Goal: Information Seeking & Learning: Check status

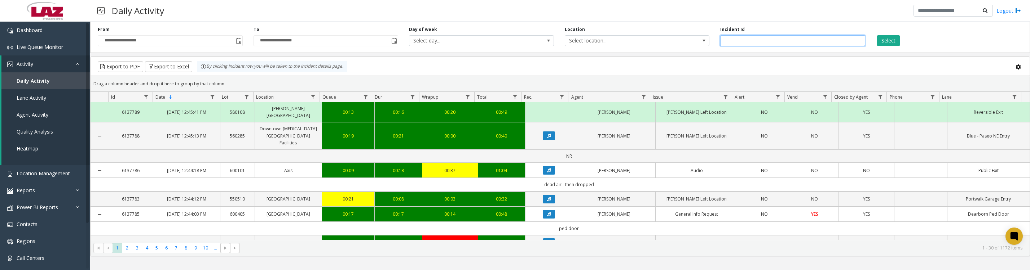
click at [785, 40] on input "number" at bounding box center [792, 40] width 145 height 11
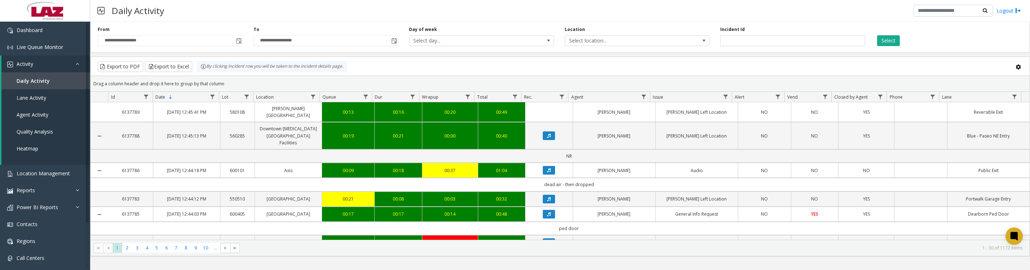
click at [883, 39] on button "Select" at bounding box center [888, 40] width 23 height 11
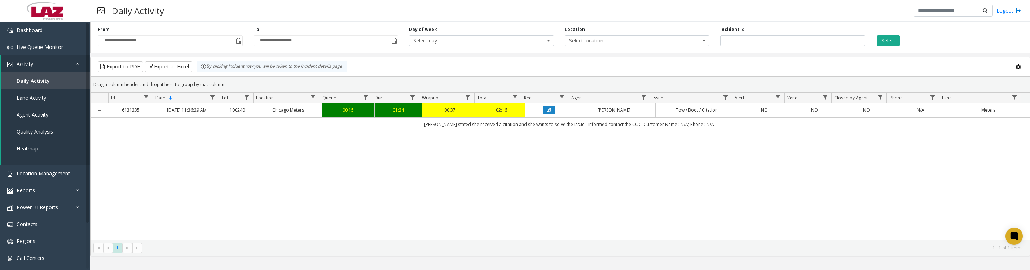
click at [548, 115] on button "Data table" at bounding box center [549, 110] width 12 height 9
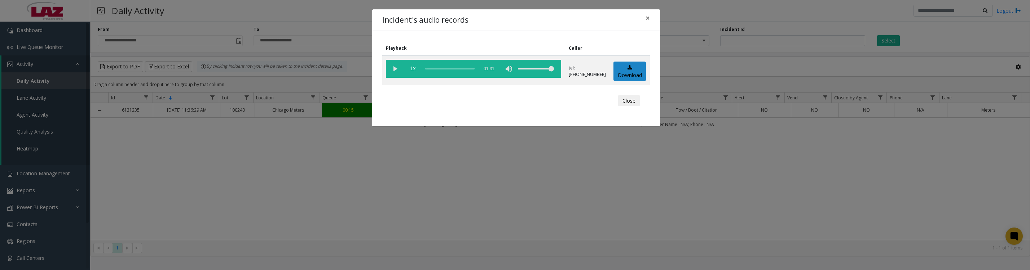
click at [393, 74] on vg-play-pause at bounding box center [395, 69] width 18 height 18
click at [393, 67] on vg-play-pause at bounding box center [395, 69] width 18 height 18
click at [396, 72] on vg-play-pause at bounding box center [395, 69] width 18 height 18
click at [631, 107] on button "Close" at bounding box center [629, 101] width 22 height 12
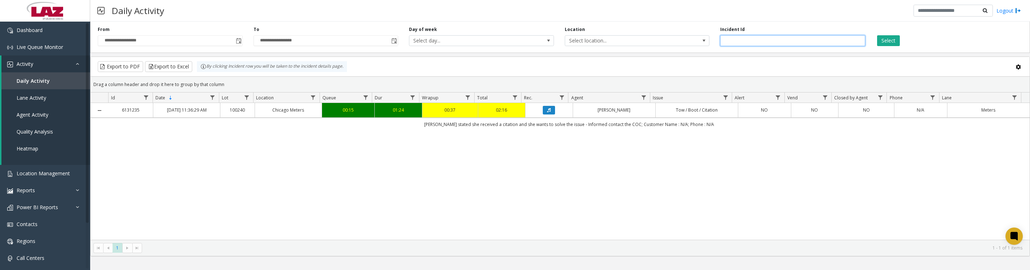
click at [752, 45] on input "*******" at bounding box center [792, 40] width 145 height 11
click at [765, 42] on input "***" at bounding box center [792, 40] width 145 height 11
click at [895, 39] on button "Select" at bounding box center [888, 40] width 23 height 11
click at [543, 115] on button "Data table" at bounding box center [549, 110] width 12 height 9
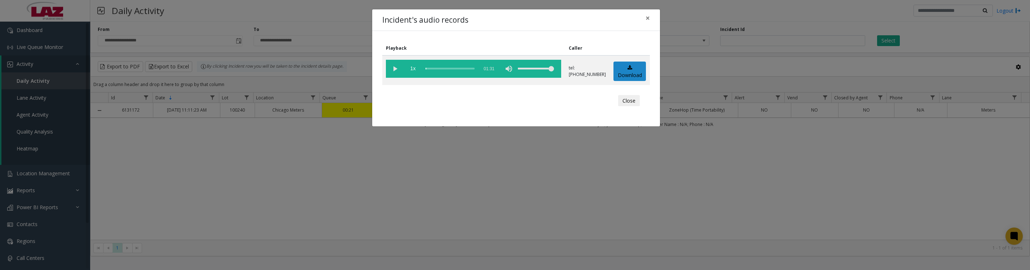
click at [393, 73] on vg-play-pause at bounding box center [395, 69] width 18 height 18
click at [626, 107] on button "Close" at bounding box center [629, 101] width 22 height 12
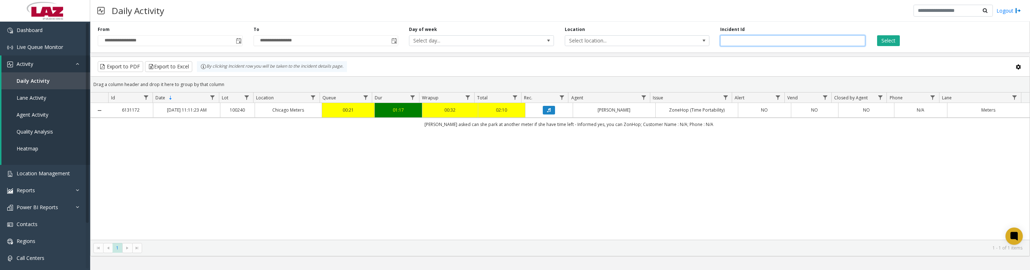
click at [748, 46] on input "*******" at bounding box center [792, 40] width 145 height 11
click at [899, 43] on button "Select" at bounding box center [888, 40] width 23 height 11
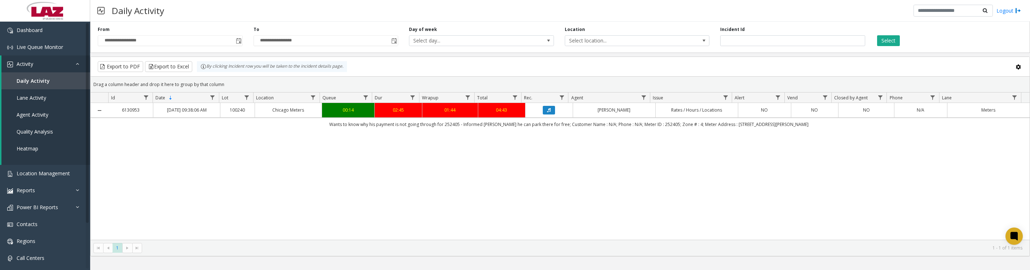
click at [547, 112] on icon "Data table" at bounding box center [549, 110] width 4 height 4
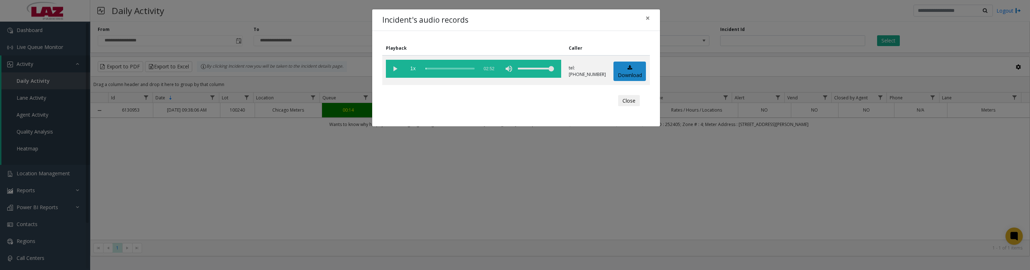
click at [395, 72] on vg-play-pause at bounding box center [395, 69] width 18 height 18
drag, startPoint x: 623, startPoint y: 107, endPoint x: 721, endPoint y: 107, distance: 98.1
click at [623, 106] on button "Close" at bounding box center [629, 101] width 22 height 12
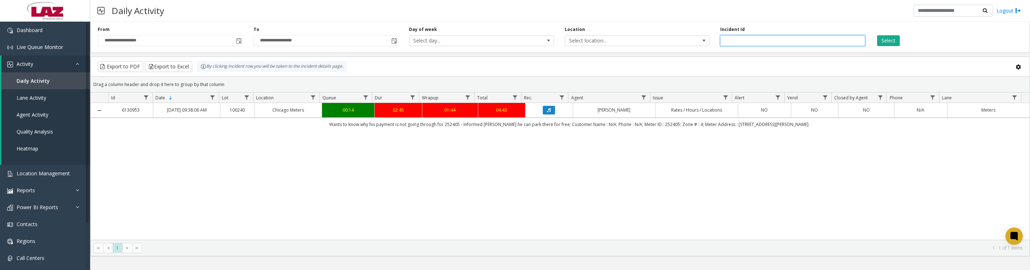
click at [765, 43] on input "*******" at bounding box center [792, 40] width 145 height 11
type input "*******"
click at [882, 42] on button "Select" at bounding box center [888, 40] width 23 height 11
click at [548, 115] on button "Data table" at bounding box center [549, 110] width 12 height 9
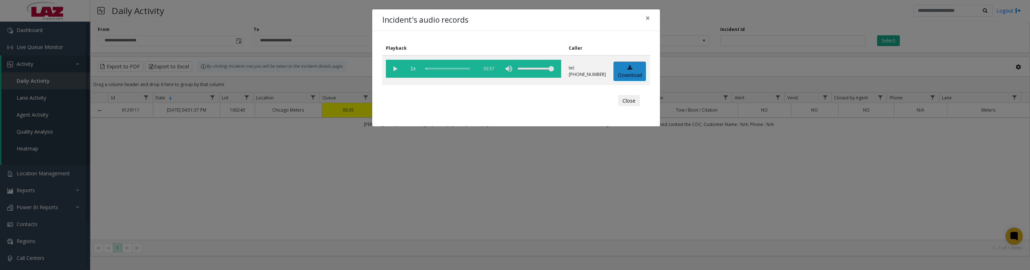
click at [386, 77] on vg-play-pause at bounding box center [395, 69] width 18 height 18
click at [396, 72] on vg-play-pause at bounding box center [395, 69] width 18 height 18
click at [395, 75] on vg-play-pause at bounding box center [395, 69] width 18 height 18
click at [633, 107] on button "Close" at bounding box center [629, 101] width 22 height 12
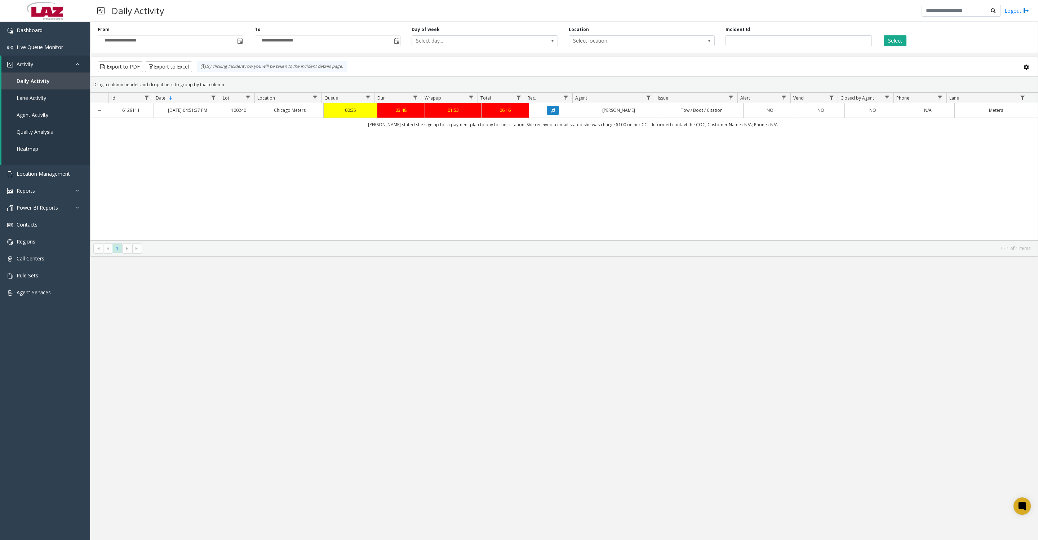
click at [243, 46] on span "Toggle popup" at bounding box center [240, 41] width 8 height 12
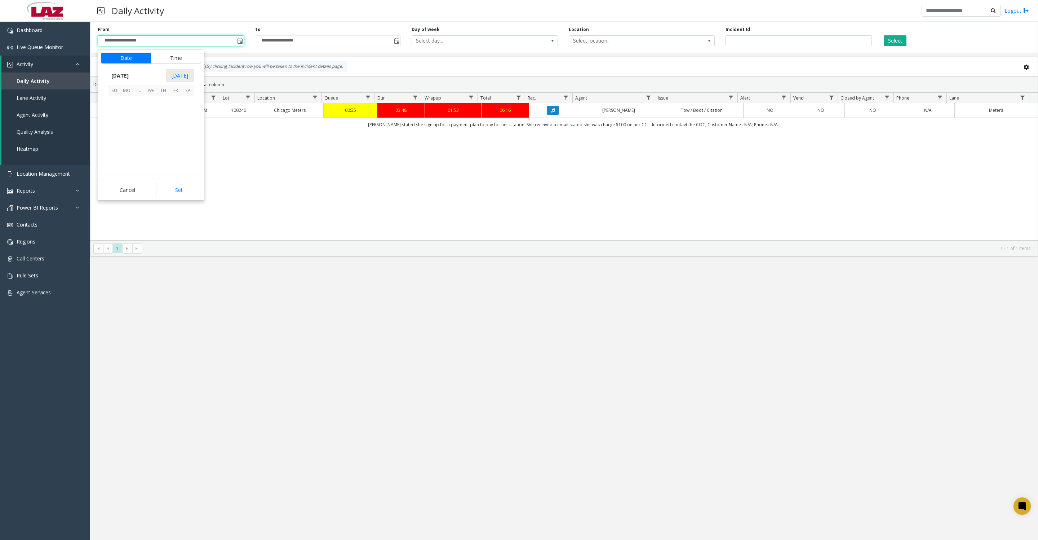
scroll to position [129325, 0]
click at [185, 120] on span "13" at bounding box center [188, 114] width 12 height 12
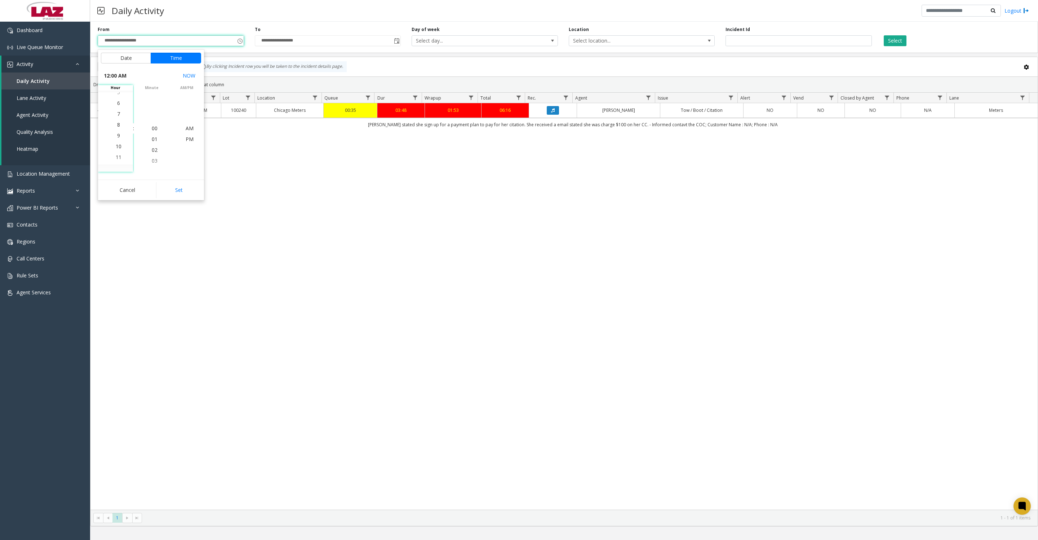
scroll to position [97, 0]
click at [117, 108] on span "7" at bounding box center [118, 106] width 3 height 7
click at [152, 161] on span "30" at bounding box center [155, 160] width 6 height 7
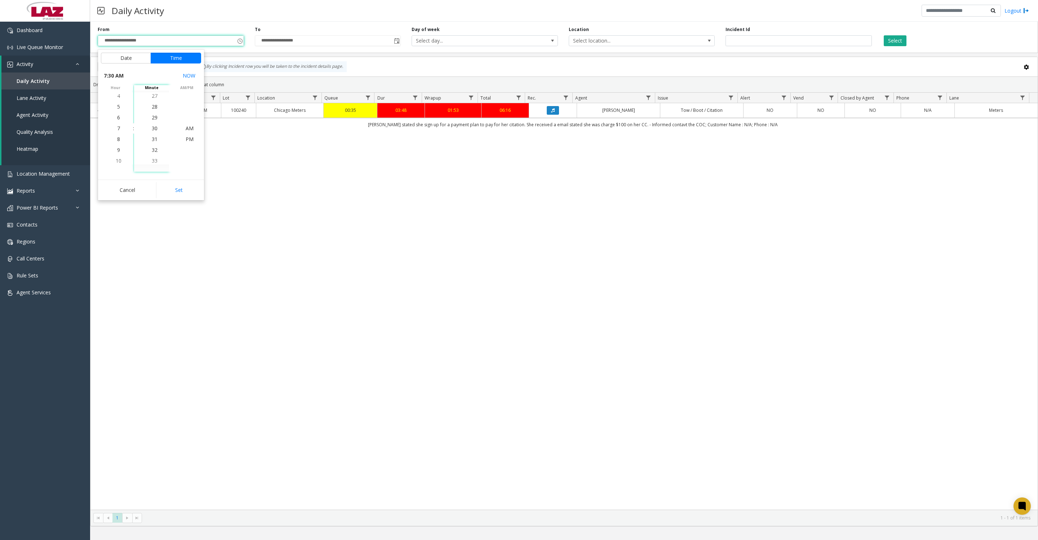
click at [173, 187] on button "Set" at bounding box center [178, 190] width 45 height 16
type input "**********"
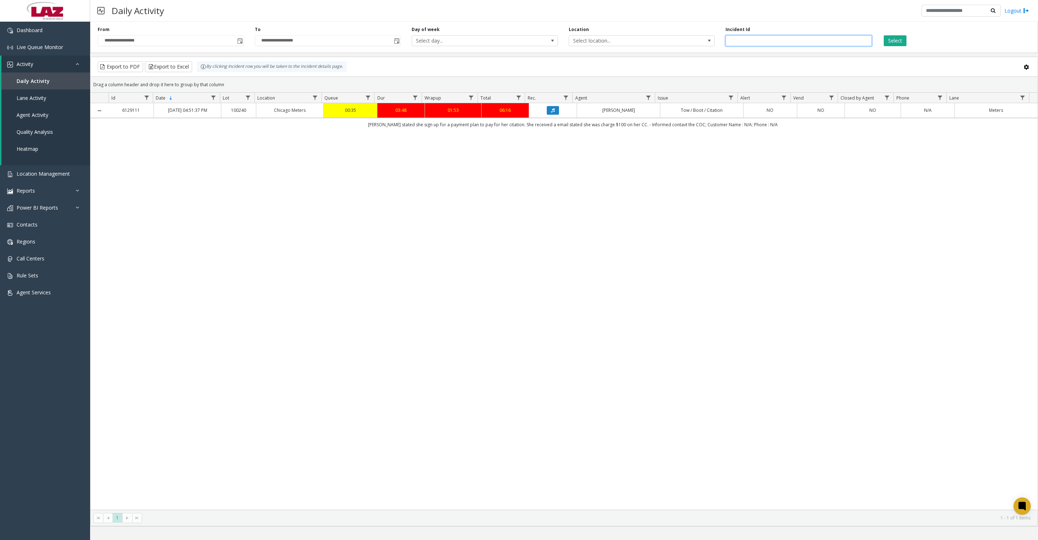
drag, startPoint x: 781, startPoint y: 49, endPoint x: 712, endPoint y: 41, distance: 69.3
click at [712, 41] on div "**********" at bounding box center [564, 36] width 948 height 34
click at [693, 45] on span "Select location..." at bounding box center [642, 40] width 146 height 11
type input "*****"
click at [573, 80] on li "100240 Chicago Meters" at bounding box center [642, 82] width 144 height 10
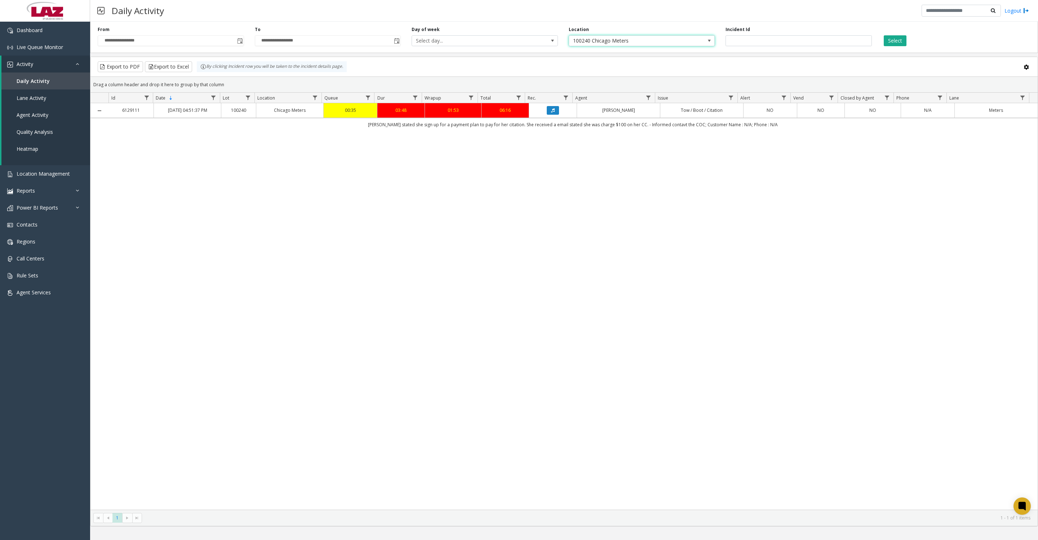
click at [898, 39] on button "Select" at bounding box center [895, 40] width 23 height 11
